Goal: Transaction & Acquisition: Purchase product/service

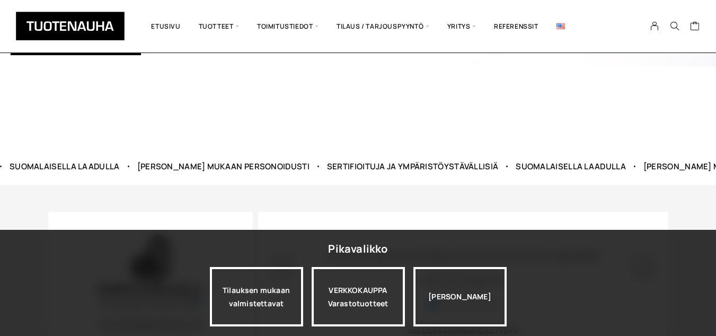
scroll to position [477, 0]
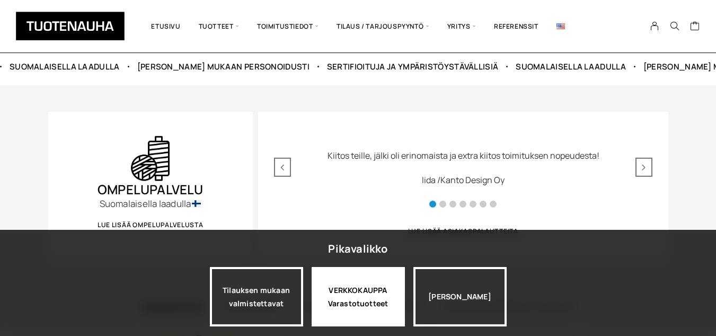
click at [340, 312] on div "VERKKOKAUPPA Varastotuotteet" at bounding box center [358, 296] width 93 height 59
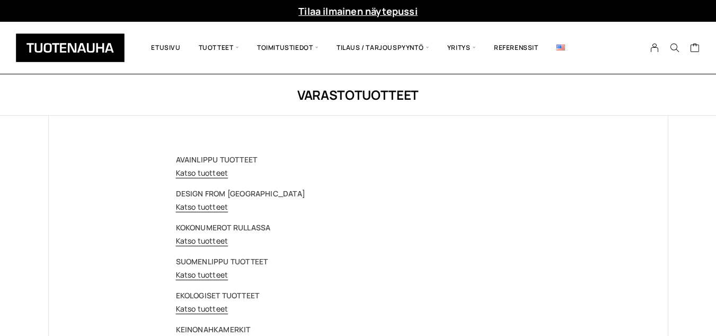
drag, startPoint x: 0, startPoint y: 0, endPoint x: 358, endPoint y: 360, distance: 508.3
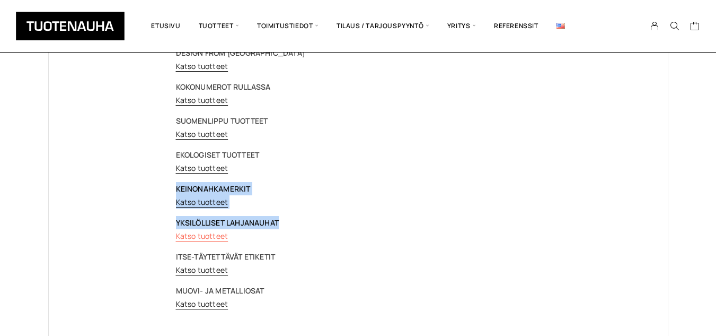
scroll to position [159, 0]
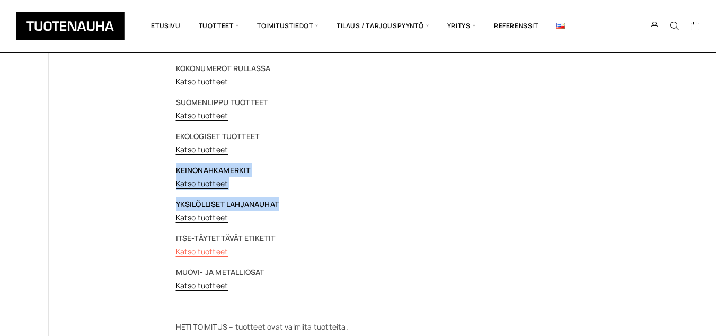
click at [201, 254] on link "Katso tuotteet" at bounding box center [202, 251] width 52 height 10
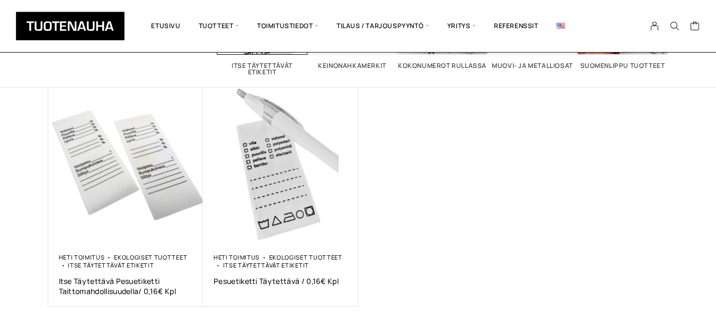
scroll to position [159, 0]
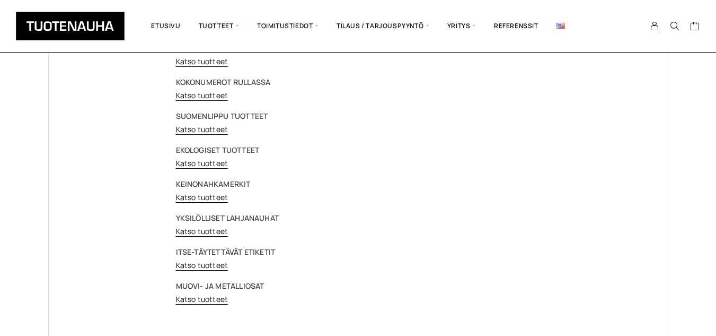
scroll to position [106, 0]
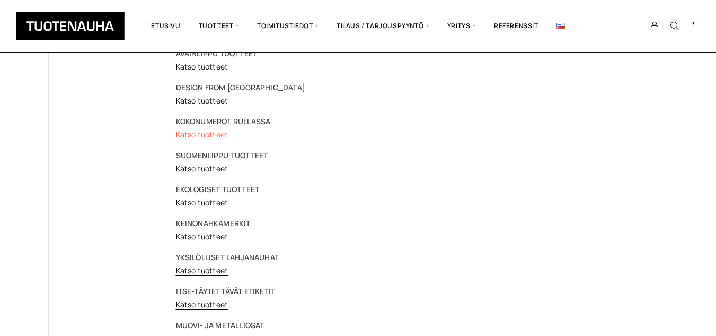
click at [207, 135] on link "Katso tuotteet" at bounding box center [202, 134] width 52 height 10
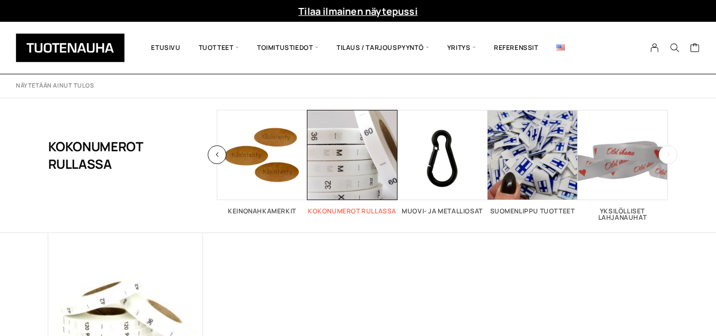
click at [345, 212] on h2 "Kokonumerot rullassa 1" at bounding box center [352, 211] width 90 height 6
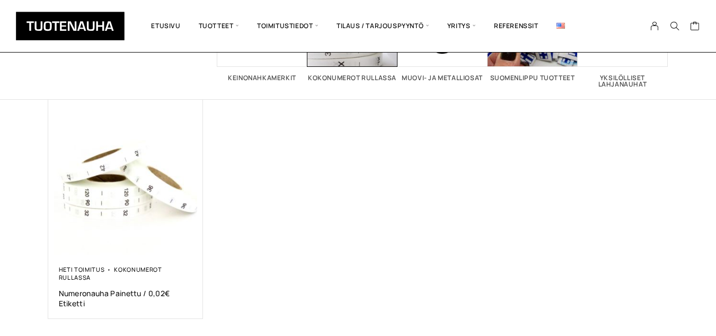
scroll to position [159, 0]
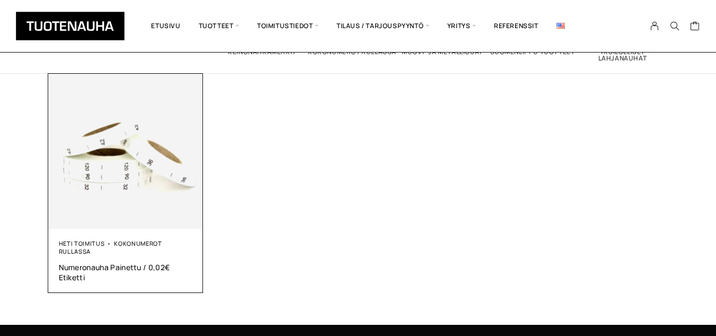
click at [139, 211] on img at bounding box center [125, 151] width 155 height 155
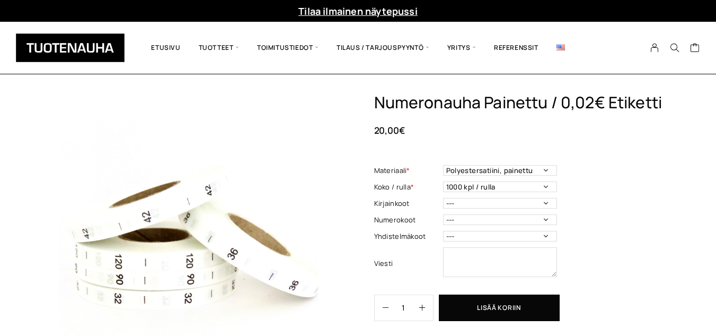
scroll to position [53, 0]
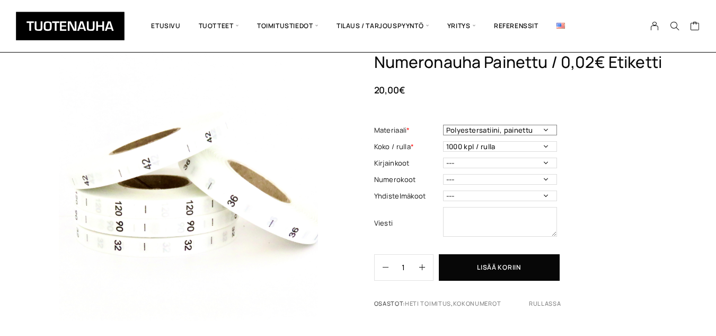
click at [546, 127] on select "Polyestersatiini, painettu" at bounding box center [500, 130] width 114 height 11
click at [546, 130] on select "Polyestersatiini, painettu" at bounding box center [500, 130] width 114 height 11
click at [548, 149] on select "1000 kpl / rulla" at bounding box center [500, 146] width 114 height 11
click at [549, 146] on select "1000 kpl / rulla" at bounding box center [500, 146] width 114 height 11
click at [550, 163] on select "--- 3XS 2XS XS S M L XL 2XL 3XL 4XL 5XL 6XL 7XL ONE SIZE" at bounding box center [500, 162] width 114 height 11
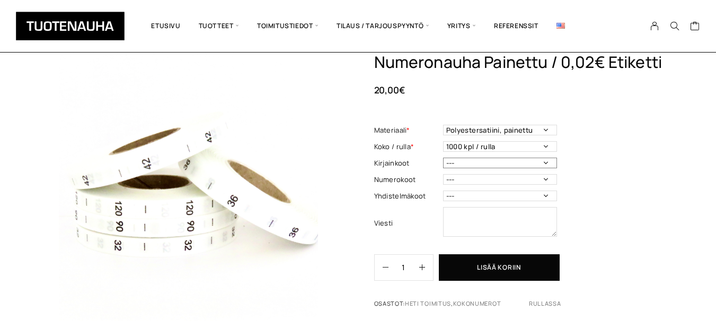
click at [550, 163] on select "--- 3XS 2XS XS S M L XL 2XL 3XL 4XL 5XL 6XL 7XL ONE SIZE" at bounding box center [500, 162] width 114 height 11
click at [547, 197] on select "--- 50/56 62/68 68/74 74/80 86/92 98/104 110/116 122/128 134/140 146/152 158/16…" at bounding box center [500, 195] width 114 height 11
click at [551, 191] on select "--- 50/56 62/68 68/74 74/80 86/92 98/104 110/116 122/128 134/140 146/152 158/16…" at bounding box center [500, 195] width 114 height 11
click at [544, 180] on select "--- 32 34 36 38 40 42 44 46 48 50 52 54 56 58 60 70 80 90 100 110 120 130 140 1…" at bounding box center [500, 179] width 114 height 11
click at [580, 140] on div "Numeronauha Painettu / 0,02€ Etiketti 20,00 € Materiaali * Polyestersatiini, pa…" at bounding box center [521, 184] width 294 height 264
